Goal: Obtain resource: Obtain resource

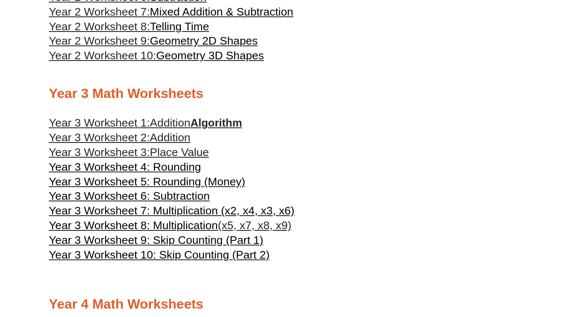
scroll to position [785, 0]
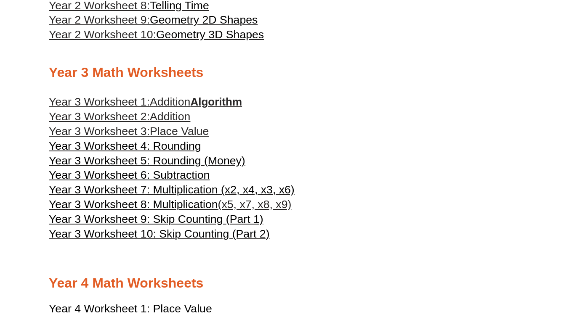
click at [222, 102] on link "Year 3 Worksheet 1: Addition Algorithm" at bounding box center [145, 102] width 193 height 13
click at [169, 116] on span "Addition" at bounding box center [170, 116] width 40 height 13
click at [188, 176] on span "Year 3 Worksheet 6: Subtraction" at bounding box center [129, 175] width 161 height 13
click at [201, 190] on span "Year 3 Worksheet 7: Multiplication (x2, x4, x3, x6)" at bounding box center [172, 189] width 246 height 13
click at [213, 203] on span "Year 3 Worksheet 8: Multiplication" at bounding box center [133, 204] width 169 height 13
